Goal: Information Seeking & Learning: Learn about a topic

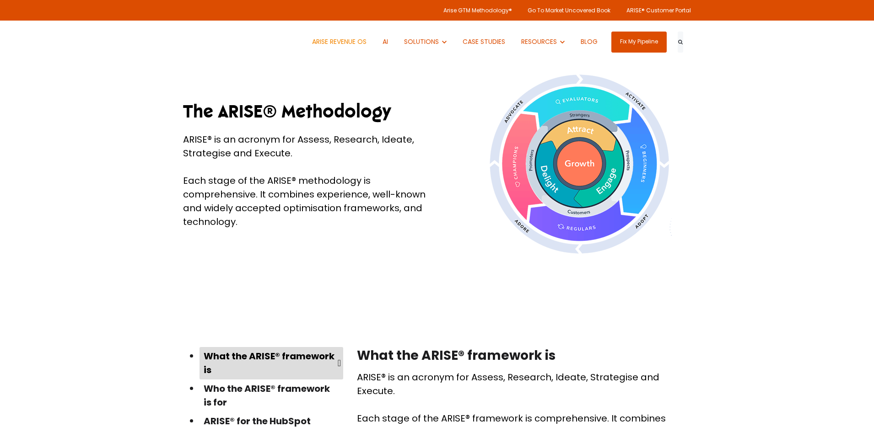
click at [343, 43] on link "ARISE REVENUE OS" at bounding box center [339, 42] width 68 height 43
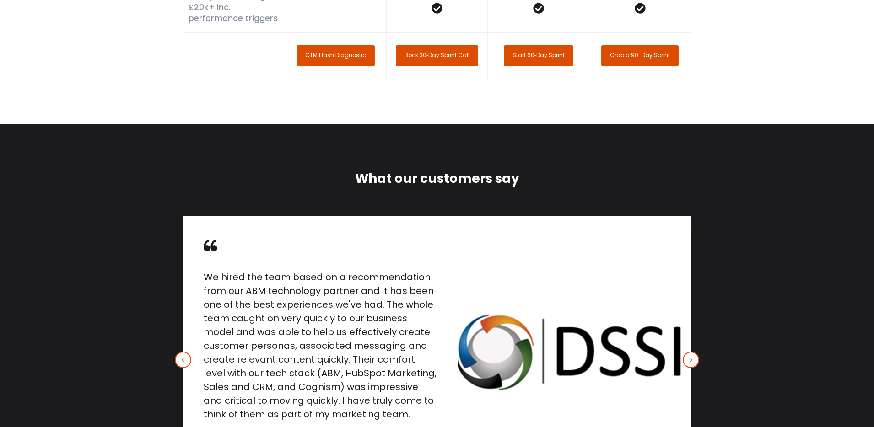
scroll to position [2568, 0]
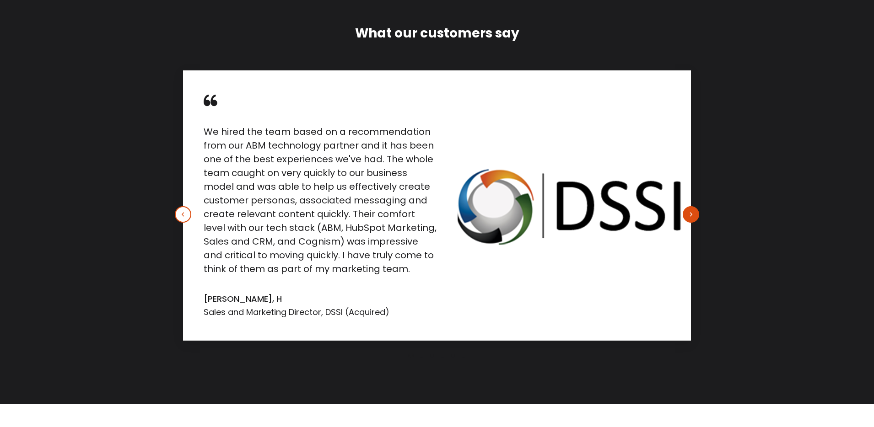
click at [692, 212] on icon "button" at bounding box center [690, 214] width 5 height 5
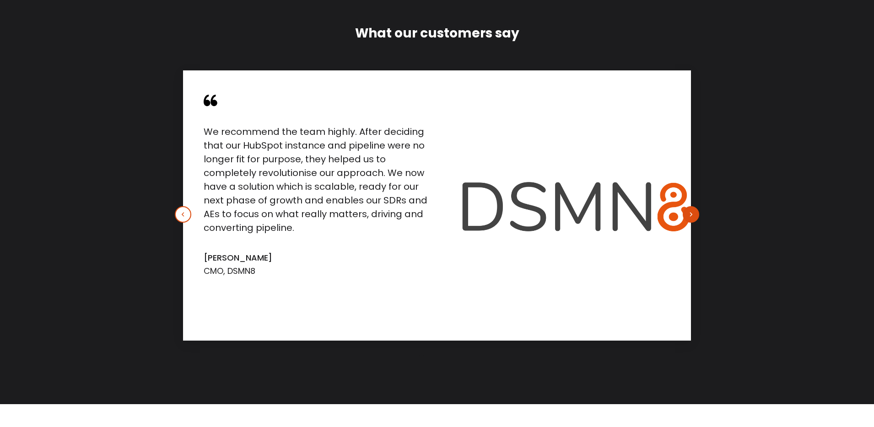
click at [692, 212] on icon "button" at bounding box center [690, 214] width 5 height 5
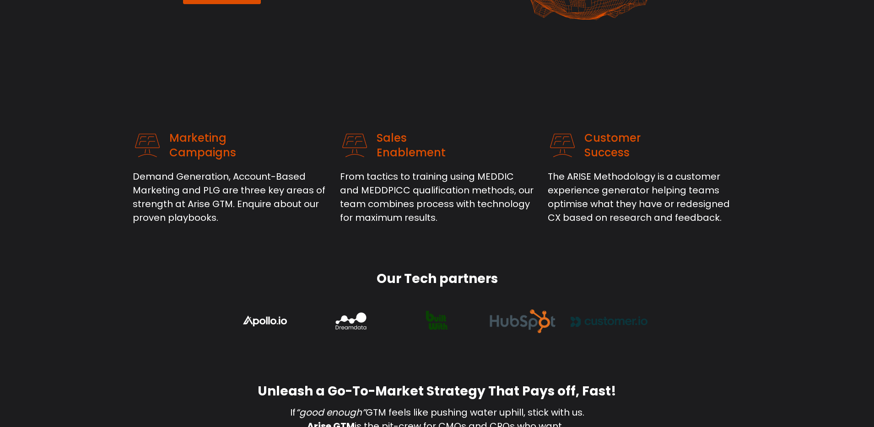
scroll to position [0, 0]
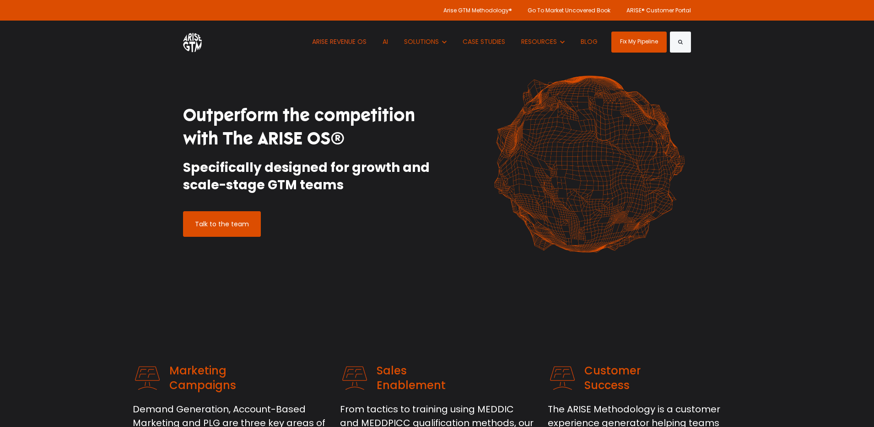
click at [194, 37] on img at bounding box center [192, 42] width 19 height 21
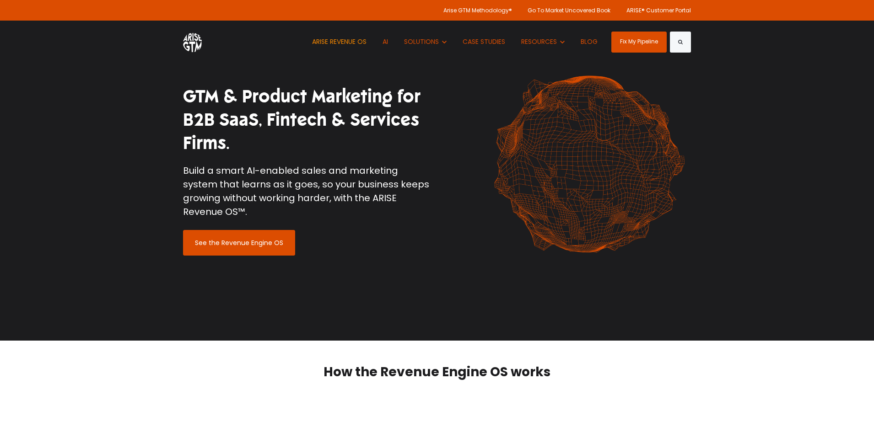
drag, startPoint x: 358, startPoint y: 41, endPoint x: 350, endPoint y: 42, distance: 7.9
click at [358, 41] on link "ARISE REVENUE OS" at bounding box center [339, 42] width 68 height 43
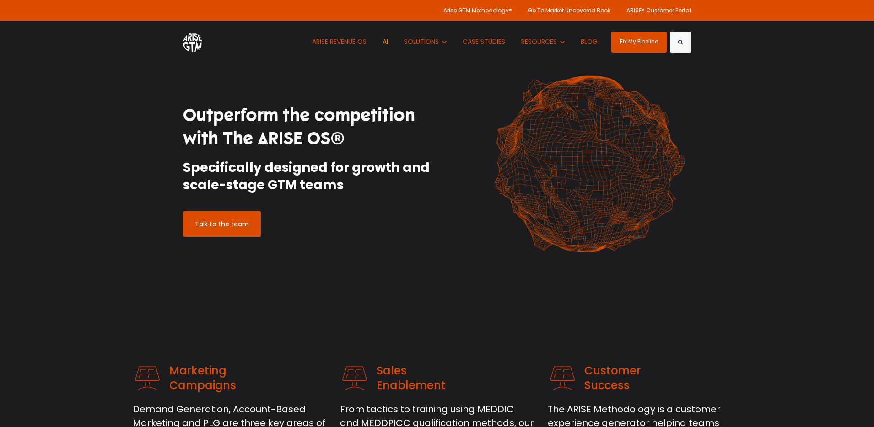
click at [382, 42] on link "AI" at bounding box center [385, 42] width 19 height 43
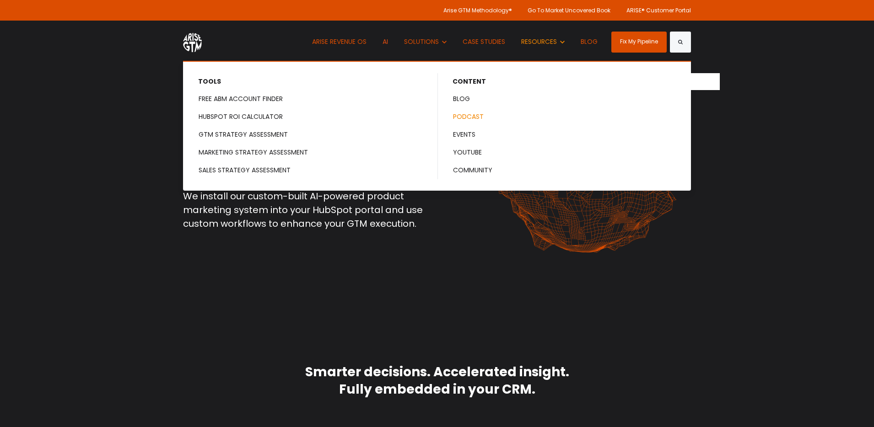
click at [459, 119] on link "PODCAST" at bounding box center [564, 116] width 252 height 17
